Goal: Check status: Check status

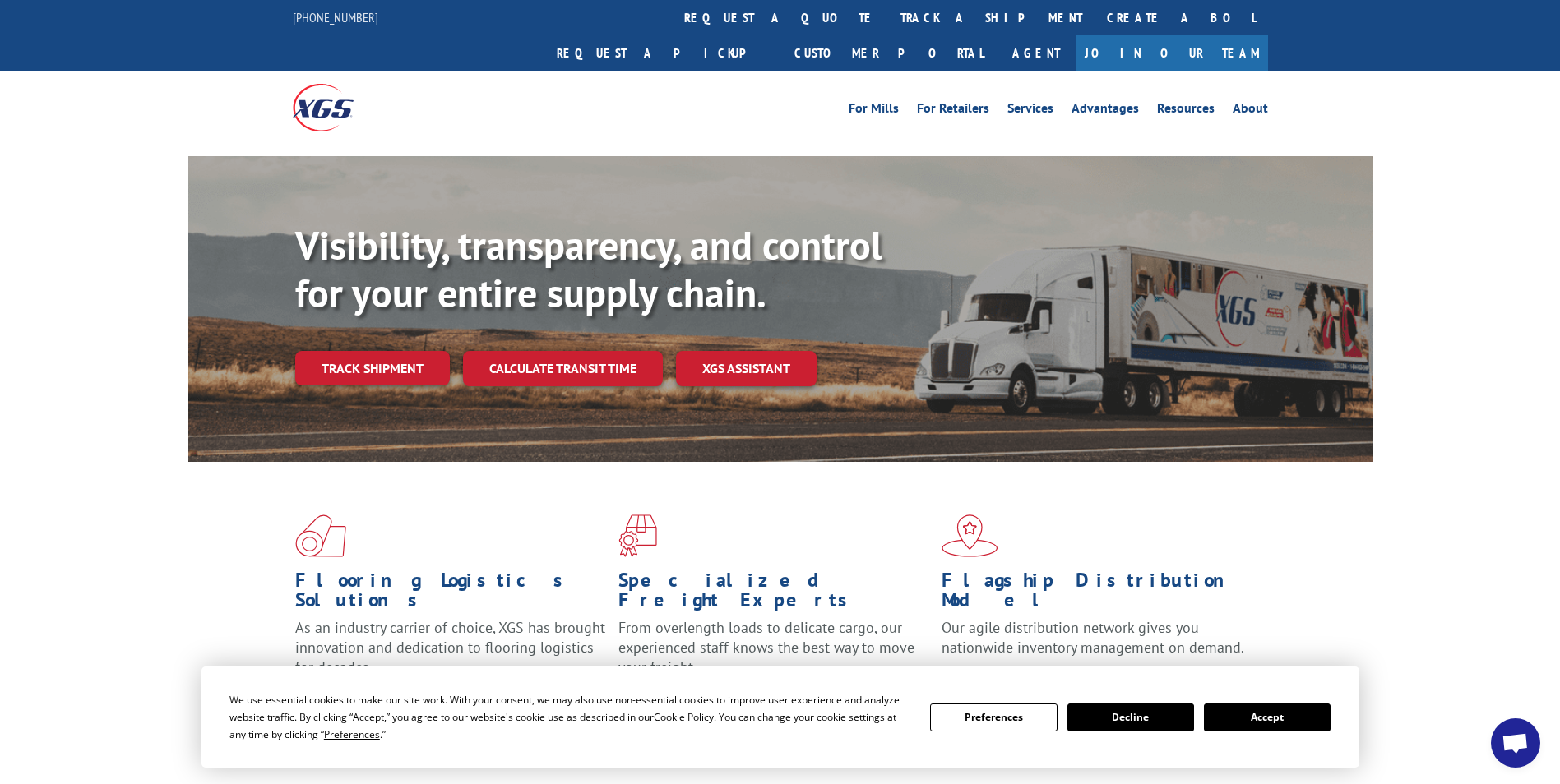
click at [1283, 718] on button "Accept" at bounding box center [1268, 717] width 127 height 28
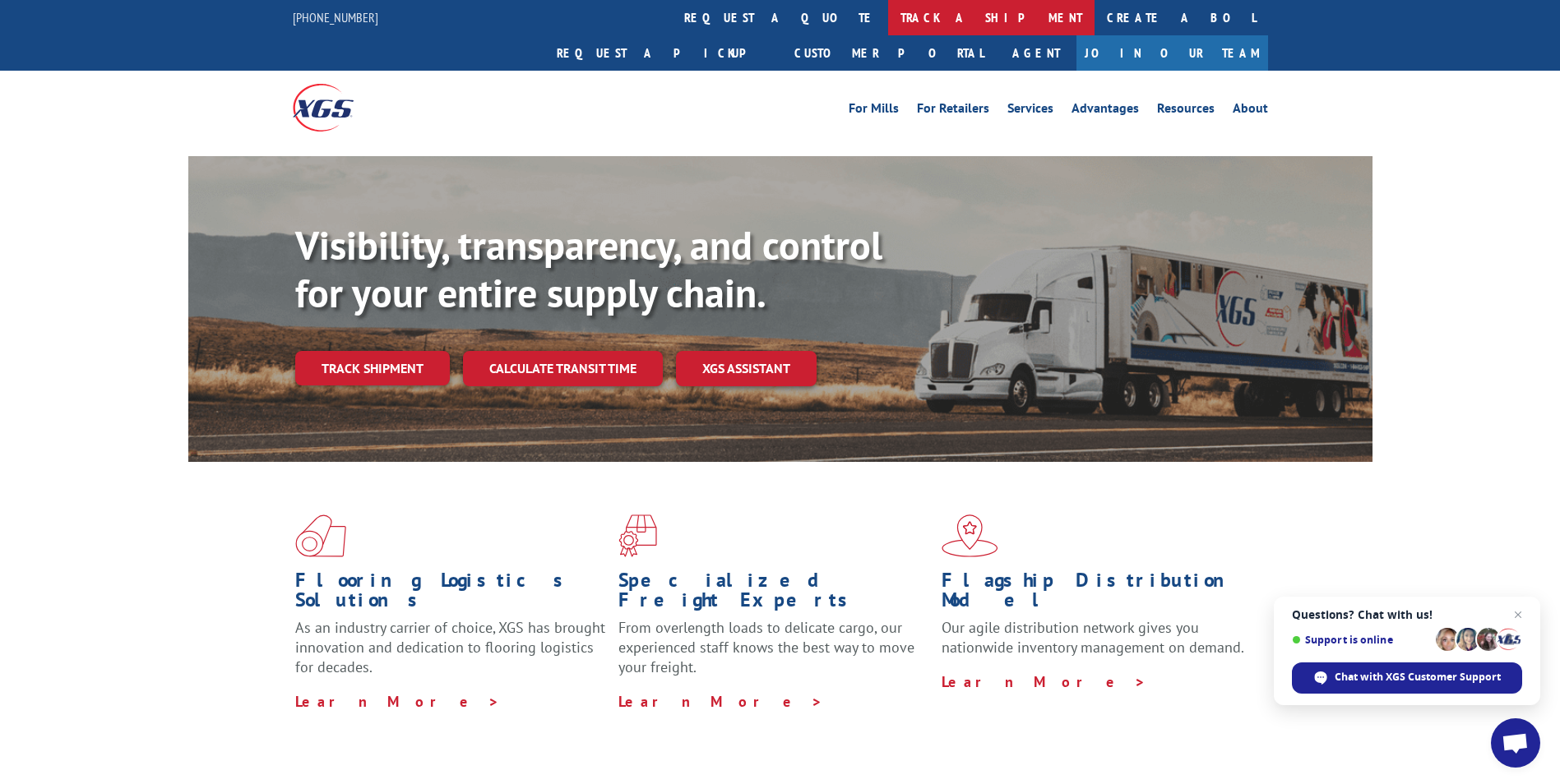
click at [888, 12] on link "track a shipment" at bounding box center [992, 17] width 206 height 36
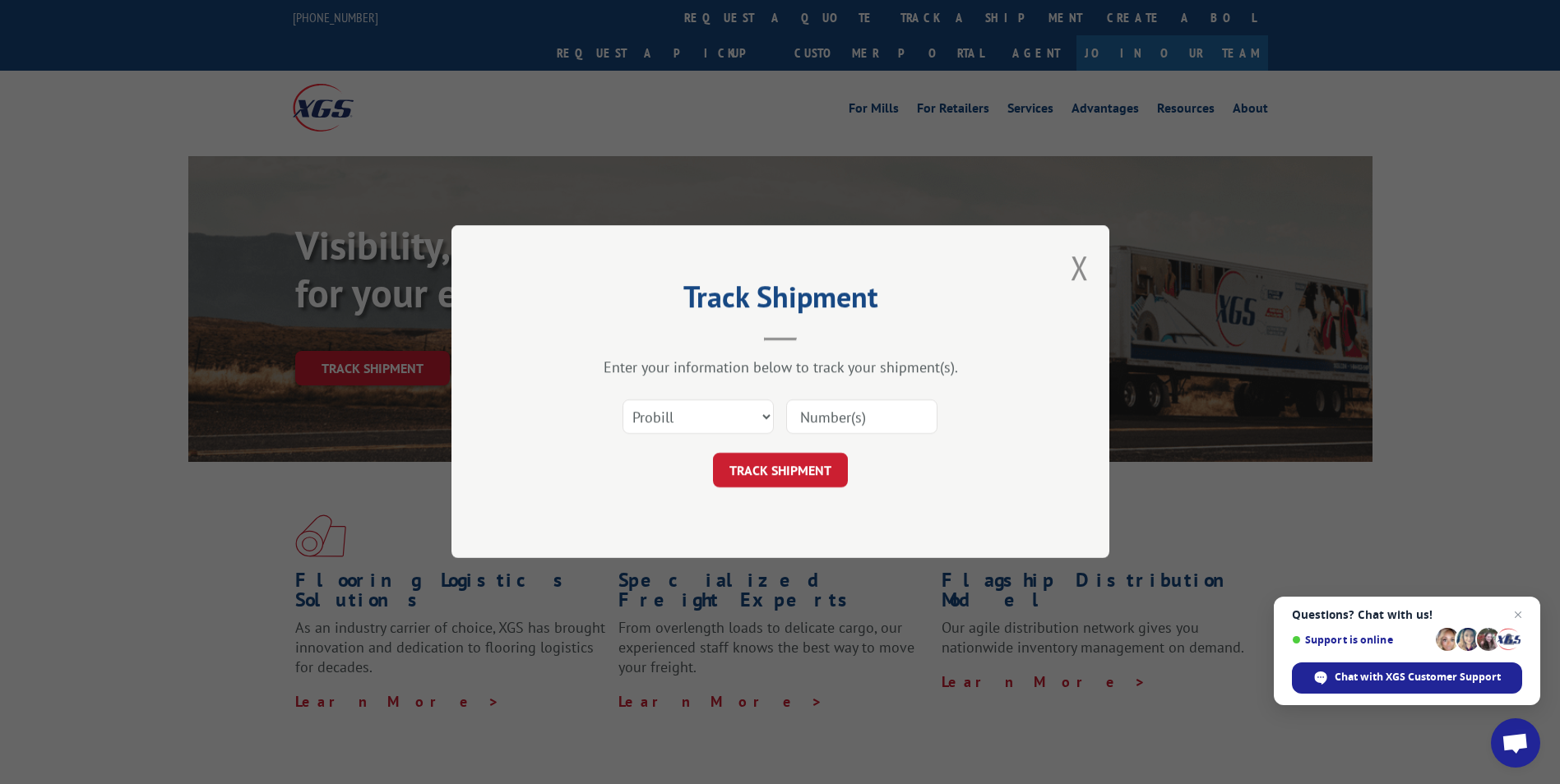
drag, startPoint x: 785, startPoint y: 417, endPoint x: 815, endPoint y: 413, distance: 30.3
click at [815, 413] on input at bounding box center [862, 418] width 151 height 35
paste input "17674827"
type input "17674827"
click at [1517, 615] on span "Close chat" at bounding box center [1519, 616] width 21 height 21
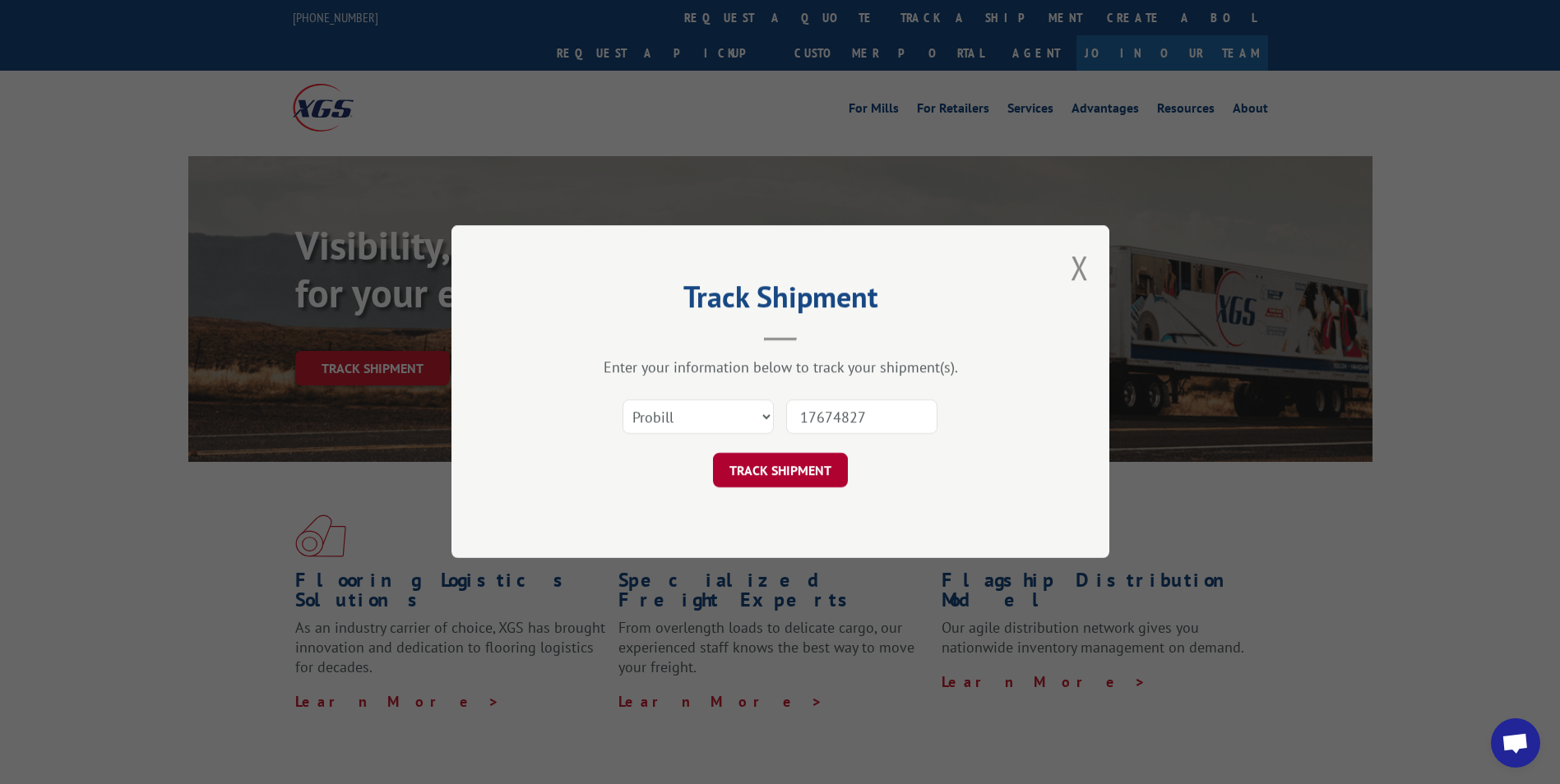
click at [789, 467] on button "TRACK SHIPMENT" at bounding box center [780, 471] width 134 height 35
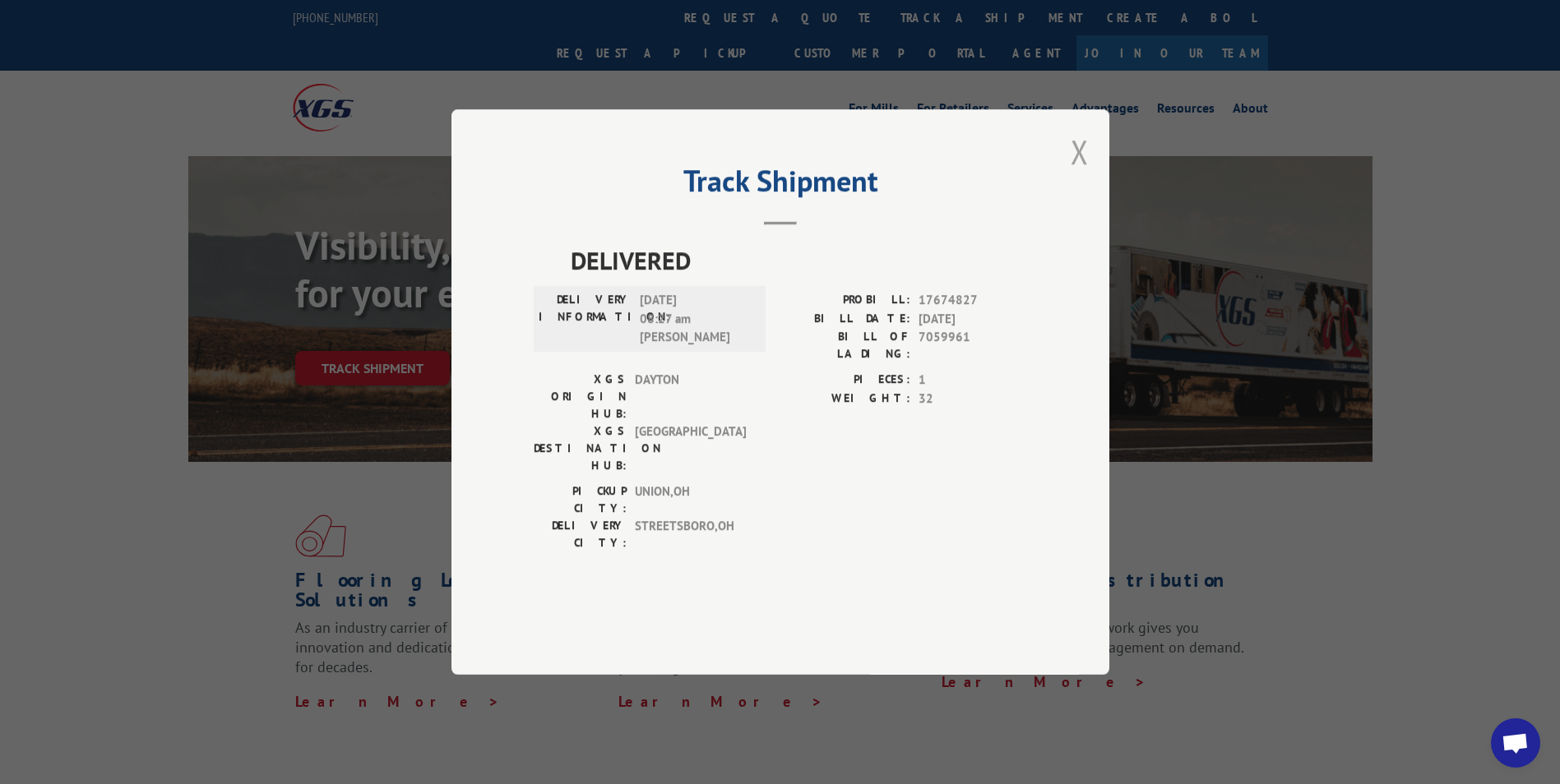
click at [1085, 173] on button "Close modal" at bounding box center [1079, 152] width 18 height 43
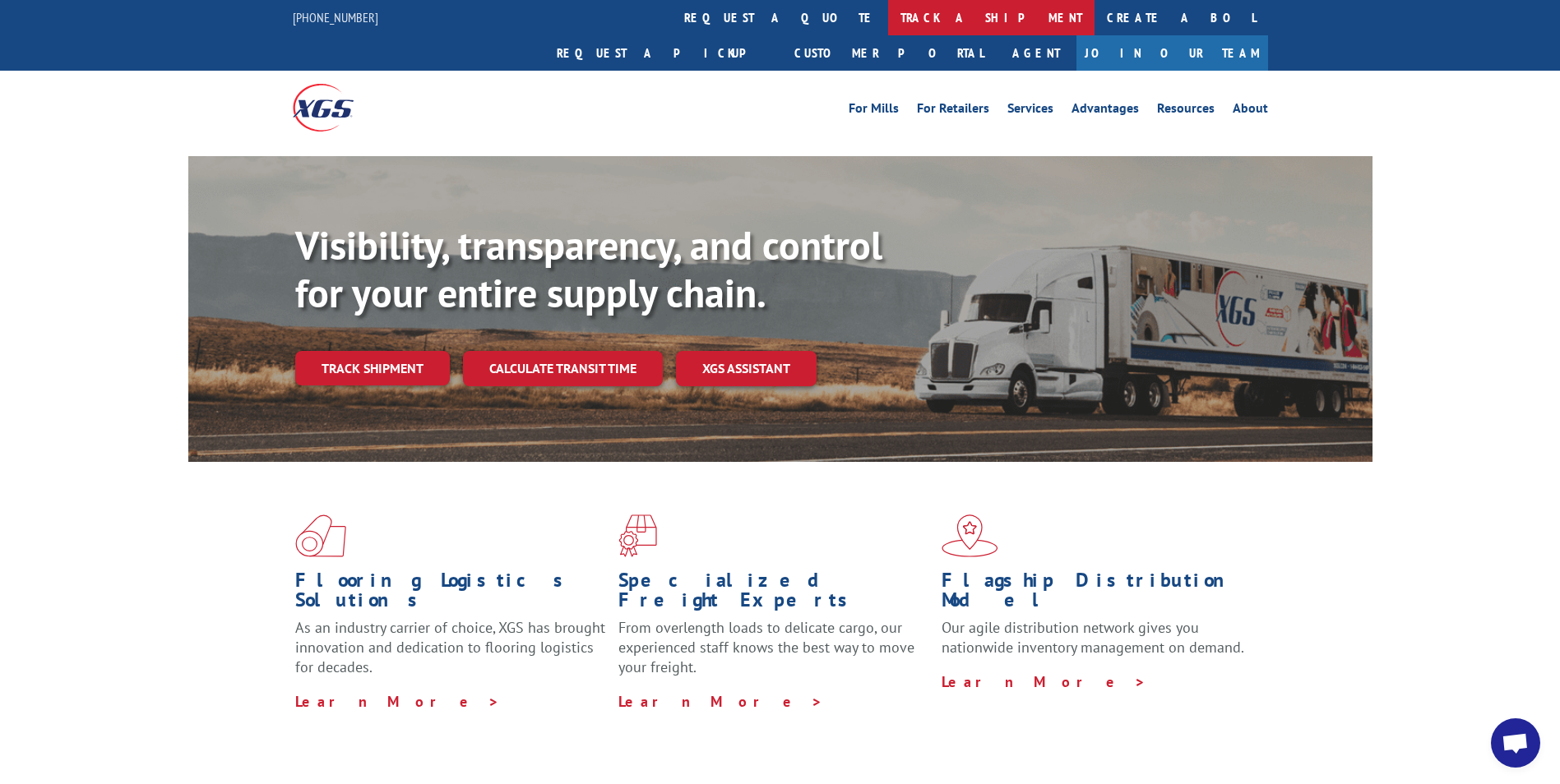
click at [888, 9] on link "track a shipment" at bounding box center [992, 17] width 206 height 36
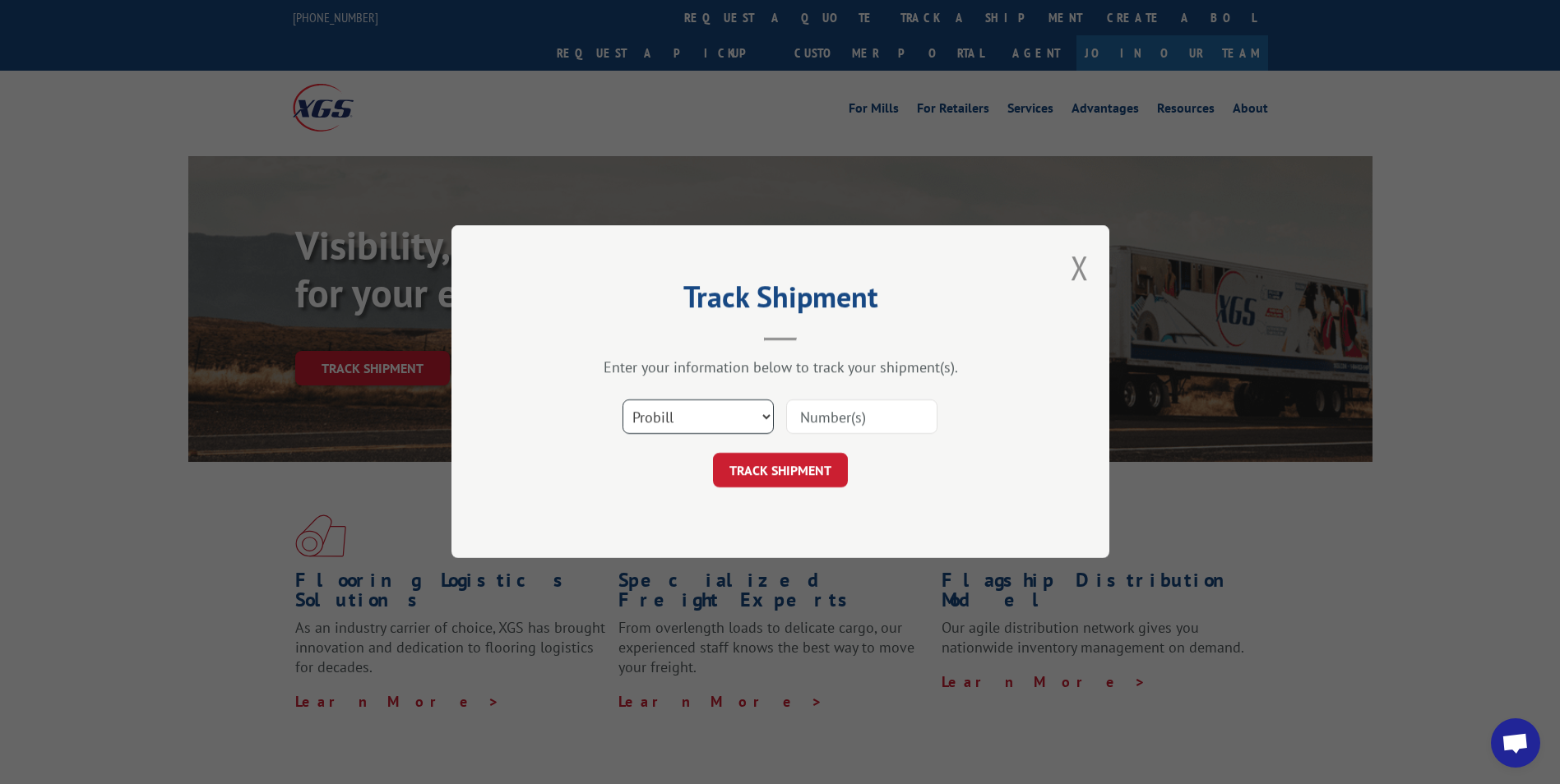
click at [724, 415] on select "Select category... Probill BOL PO" at bounding box center [698, 418] width 151 height 35
select select "po"
click at [623, 401] on select "Select category... Probill BOL PO" at bounding box center [698, 418] width 151 height 35
click at [796, 415] on input at bounding box center [862, 418] width 151 height 35
paste input "10543268"
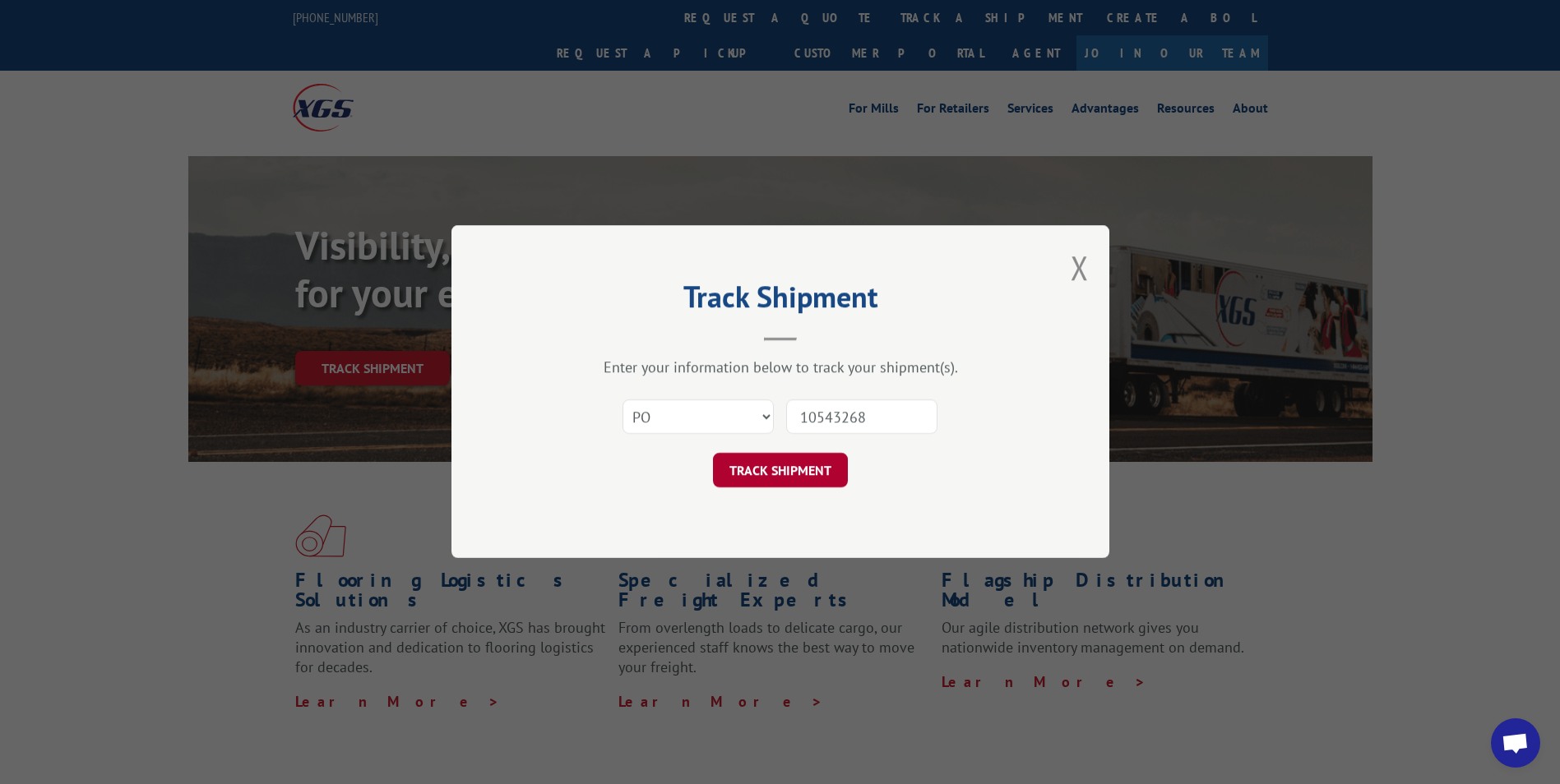
type input "10543268"
click at [772, 468] on button "TRACK SHIPMENT" at bounding box center [780, 471] width 134 height 35
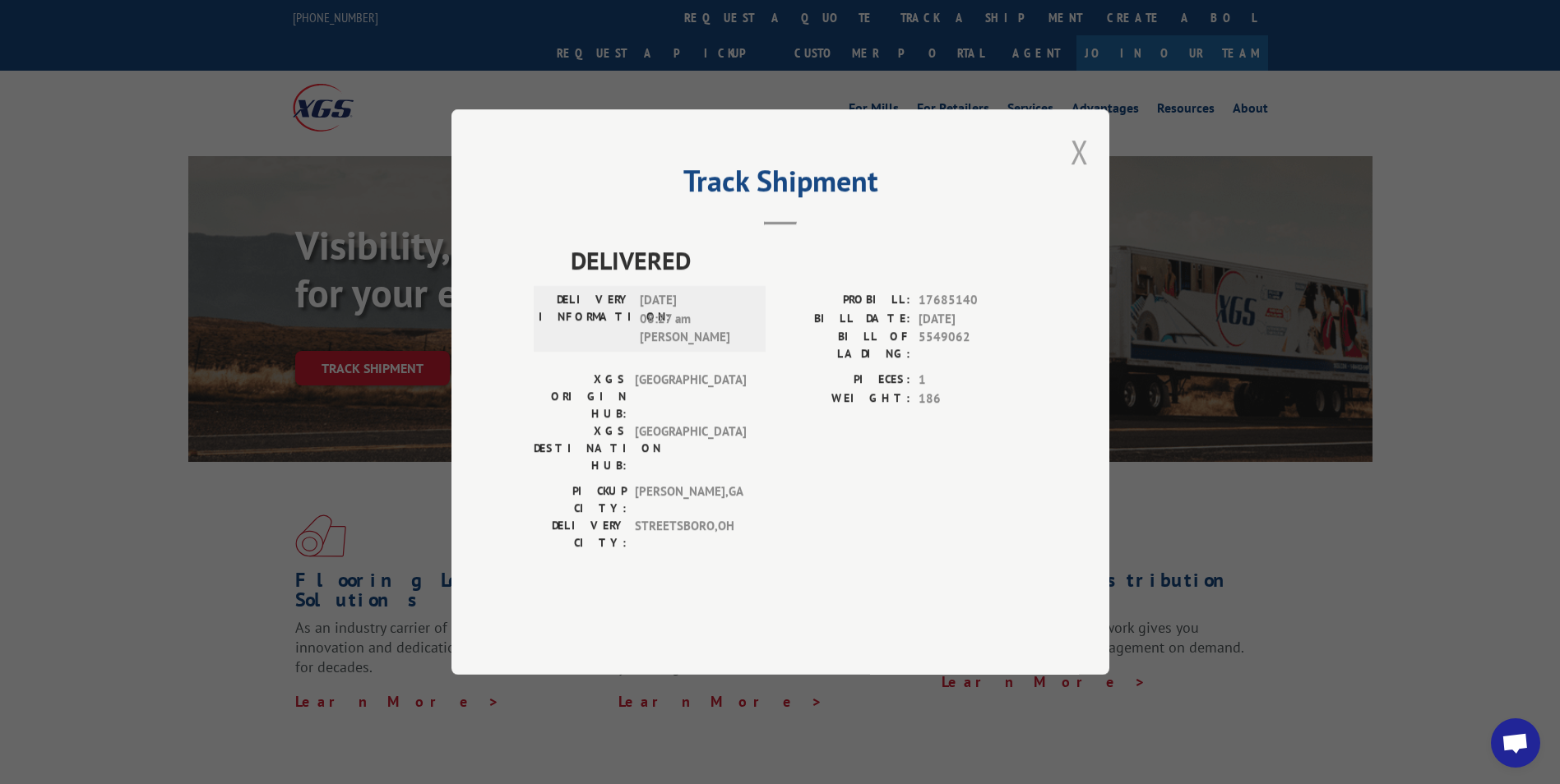
click at [1088, 173] on button "Close modal" at bounding box center [1079, 152] width 18 height 43
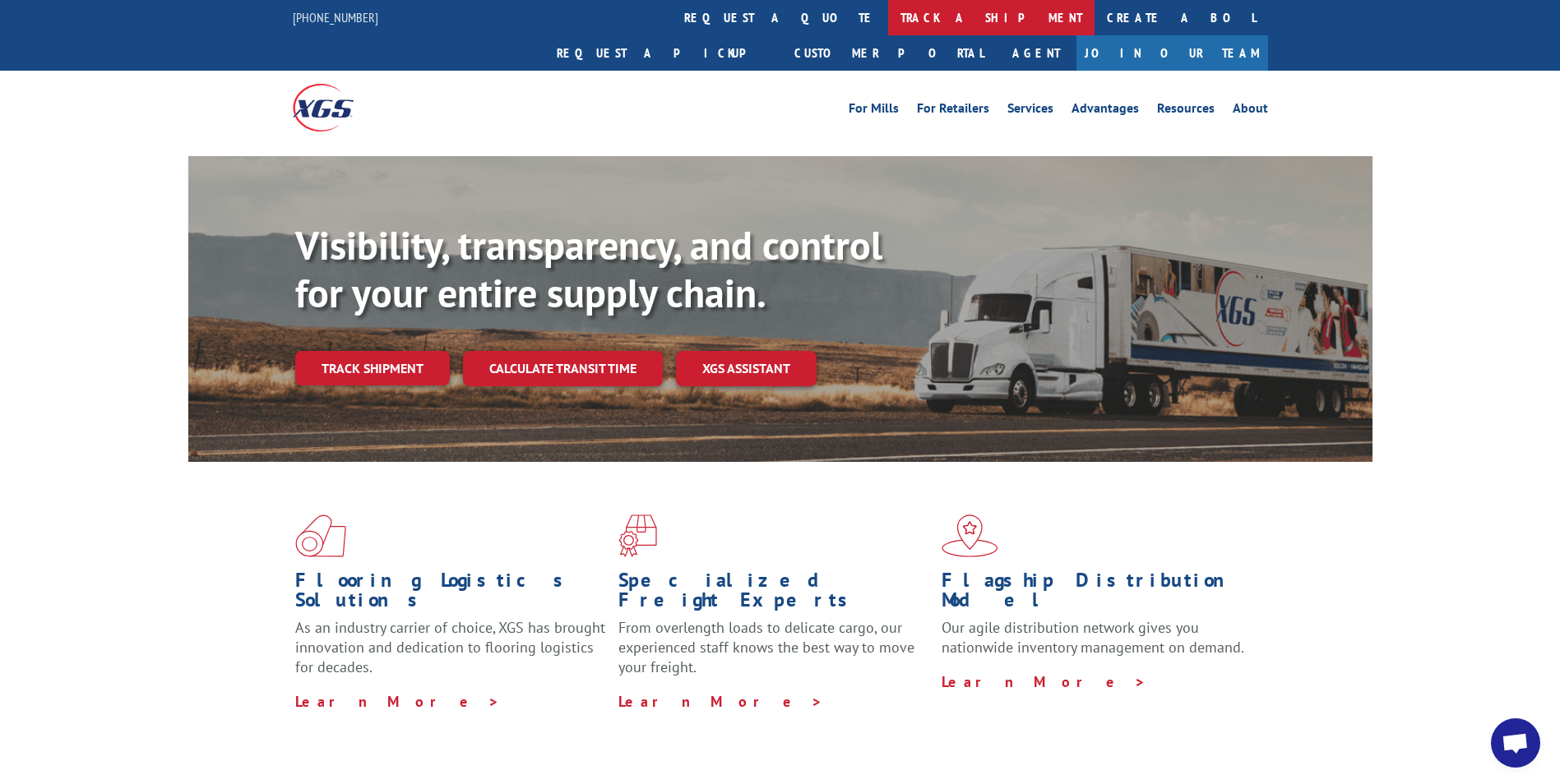
click at [888, 9] on link "track a shipment" at bounding box center [992, 17] width 206 height 36
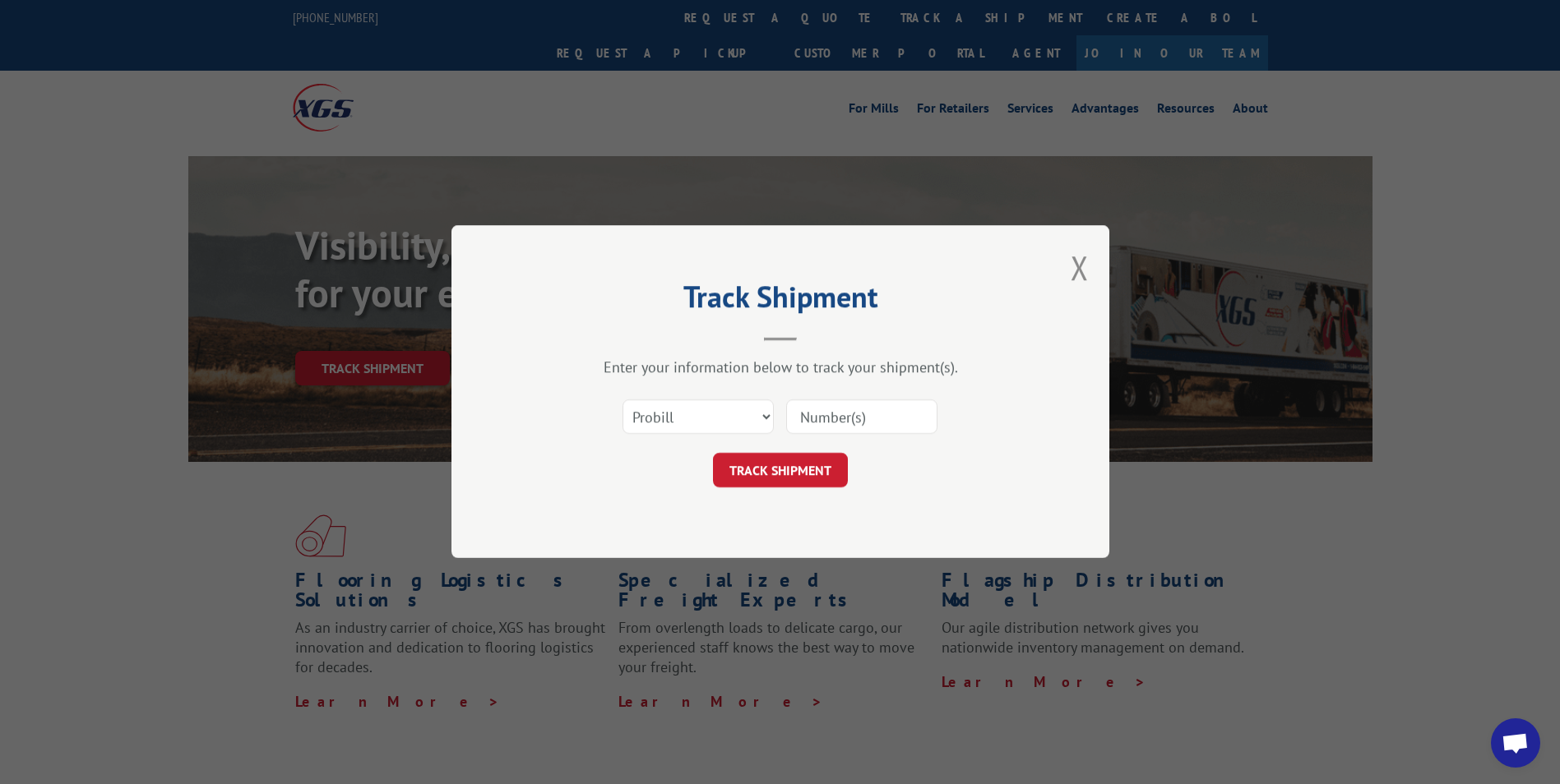
click at [795, 418] on input at bounding box center [862, 418] width 151 height 35
paste input "17480569"
type input "17480569"
click at [778, 460] on button "TRACK SHIPMENT" at bounding box center [780, 471] width 134 height 35
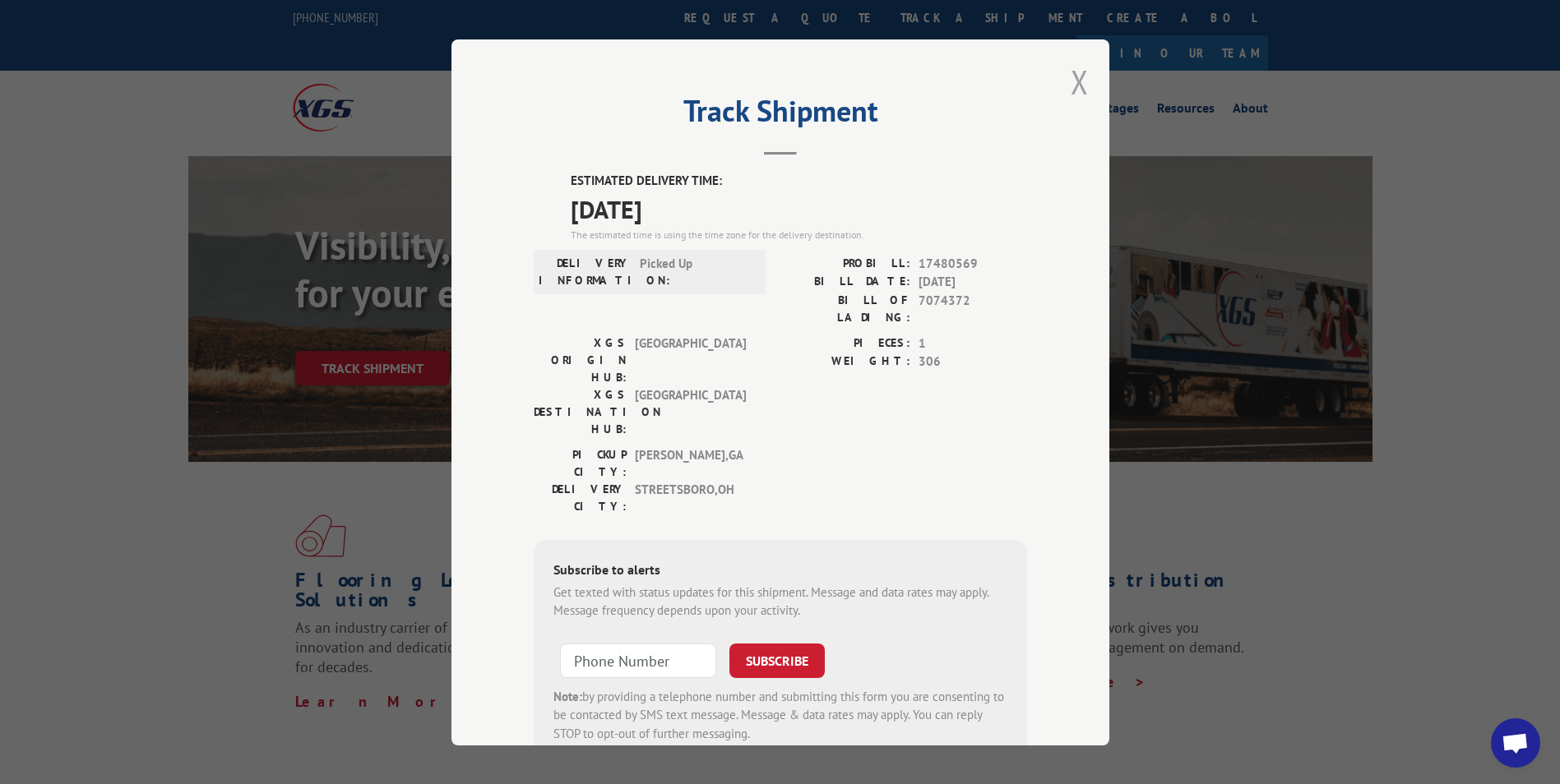
click at [1071, 80] on button "Close modal" at bounding box center [1079, 82] width 18 height 43
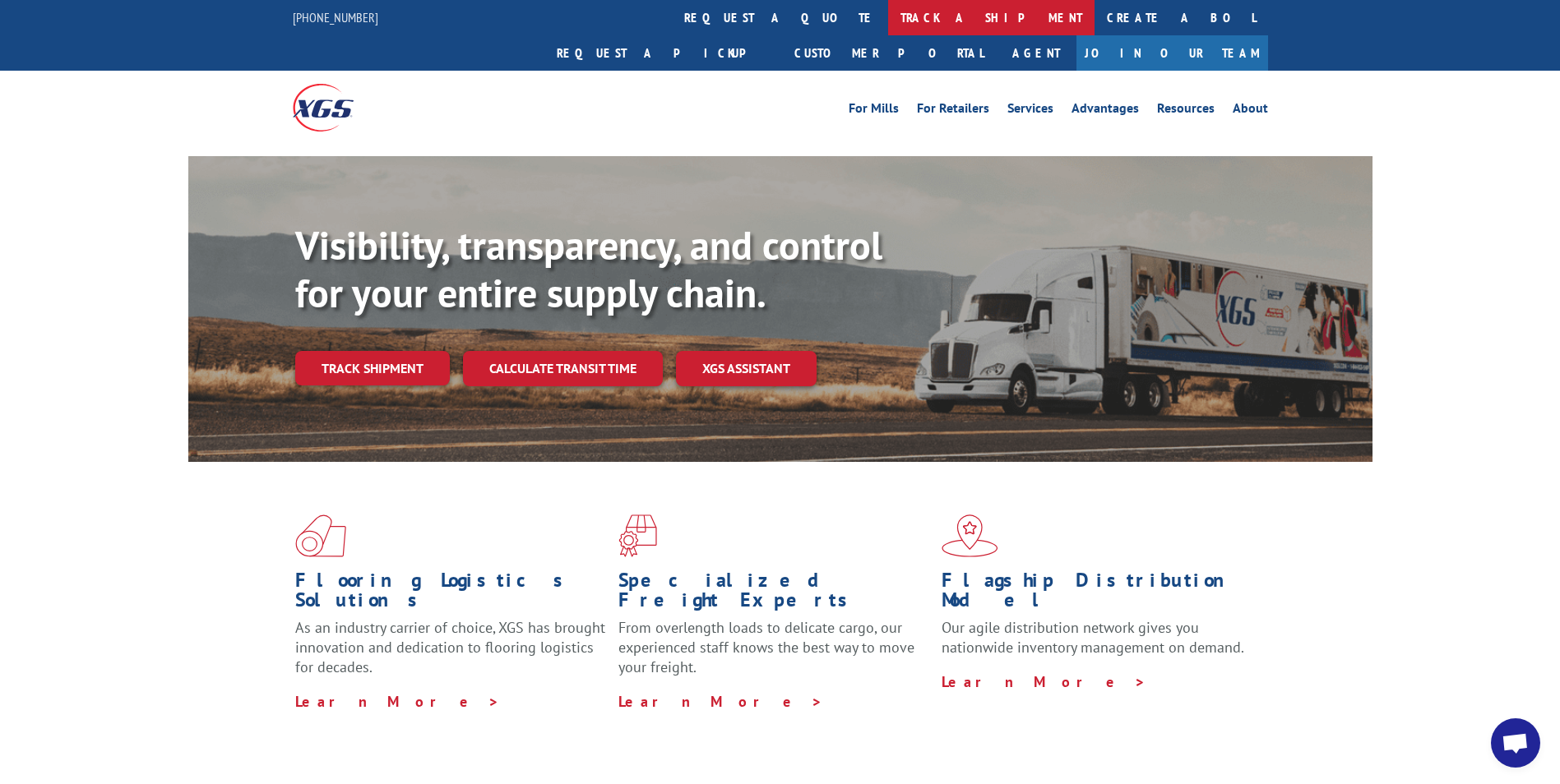
click at [888, 12] on link "track a shipment" at bounding box center [992, 17] width 206 height 36
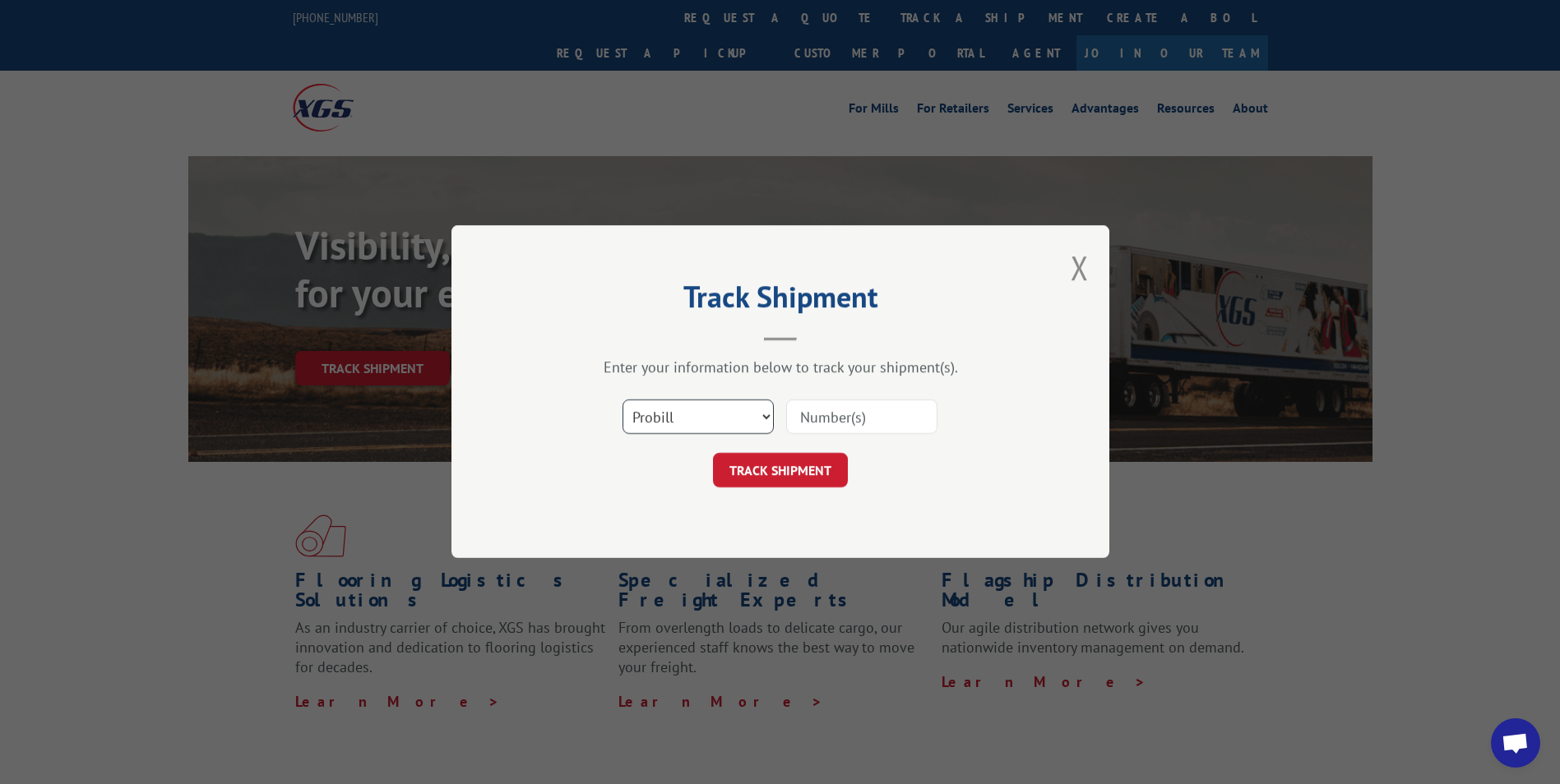
click at [696, 417] on select "Select category... Probill BOL PO" at bounding box center [698, 418] width 151 height 35
select select "po"
click at [623, 401] on select "Select category... Probill BOL PO" at bounding box center [698, 418] width 151 height 35
click at [805, 421] on input at bounding box center [862, 418] width 151 height 35
paste input "10543355"
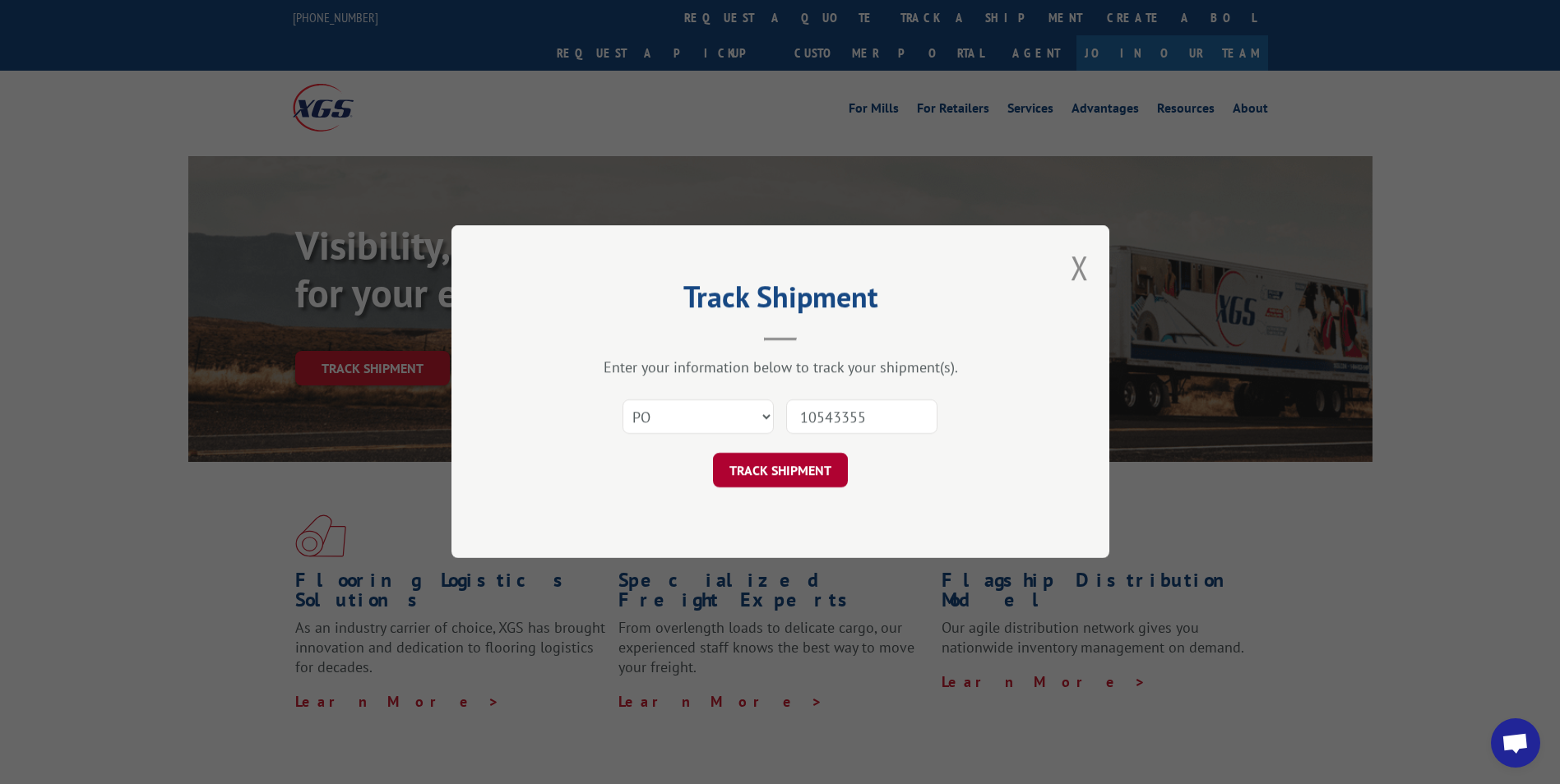
type input "10543355"
click at [781, 465] on button "TRACK SHIPMENT" at bounding box center [780, 471] width 134 height 35
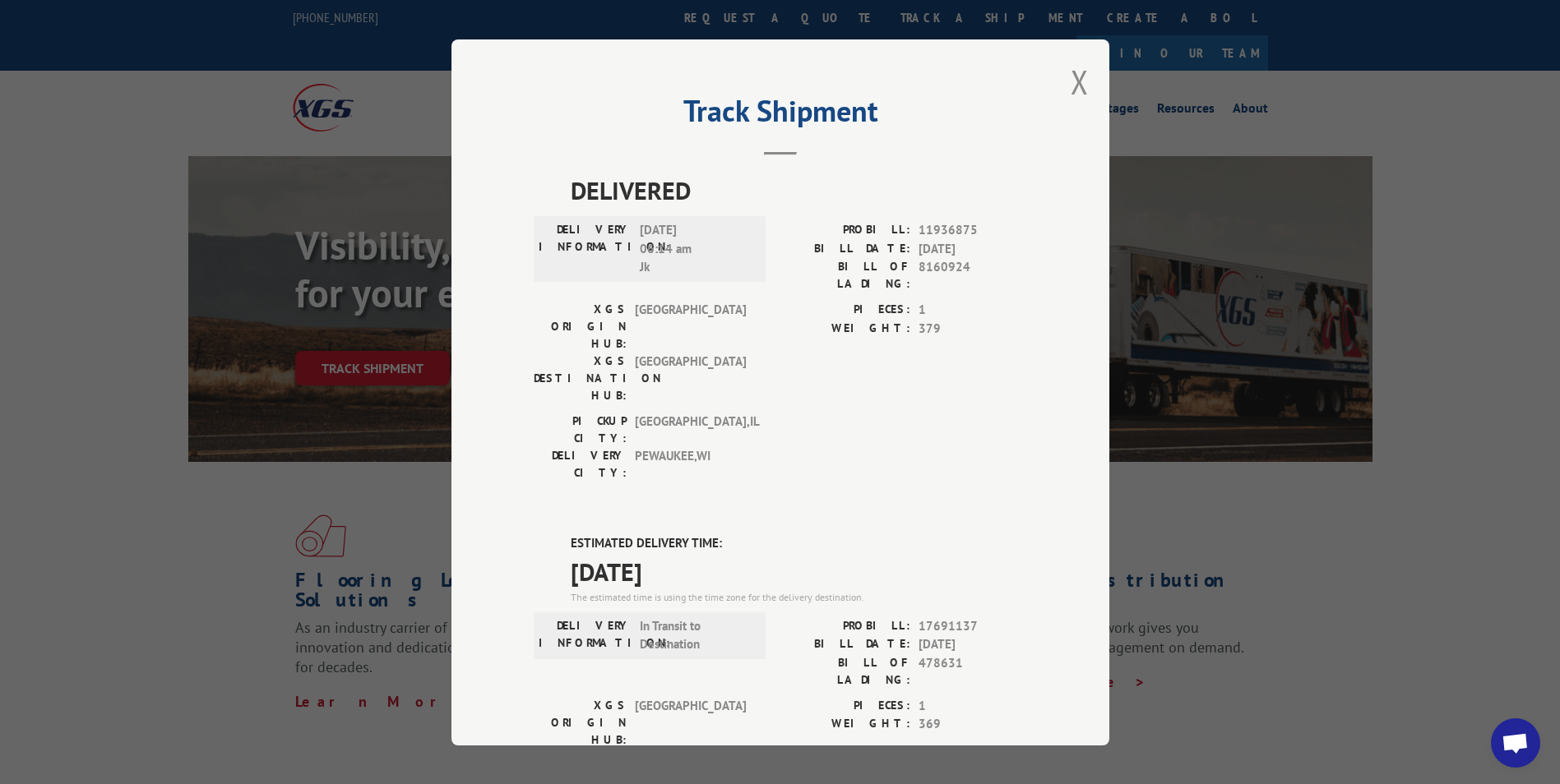
click at [1002, 434] on div "DELIVERED DELIVERY INFORMATION: [DATE] 06:14 am Jk PROBILL: 11936875 BILL DATE:…" at bounding box center [780, 670] width 494 height 998
click at [1074, 82] on button "Close modal" at bounding box center [1079, 82] width 18 height 43
